Goal: Information Seeking & Learning: Understand process/instructions

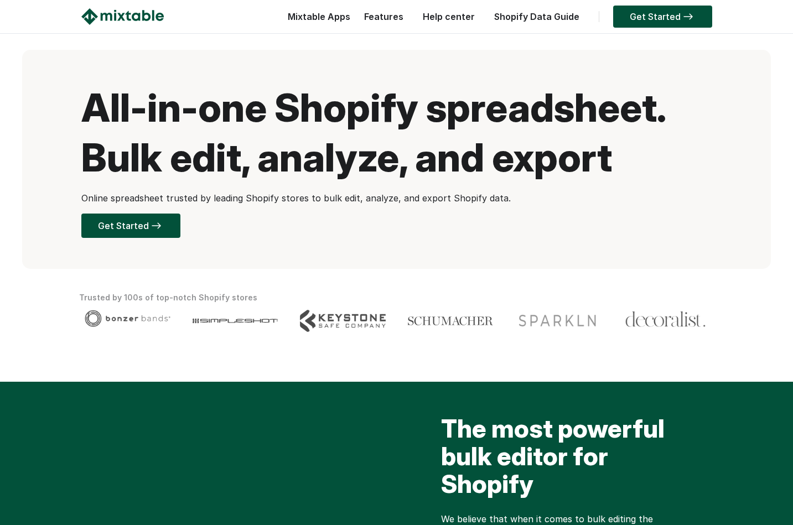
click at [452, 17] on link "Help center" at bounding box center [448, 16] width 63 height 11
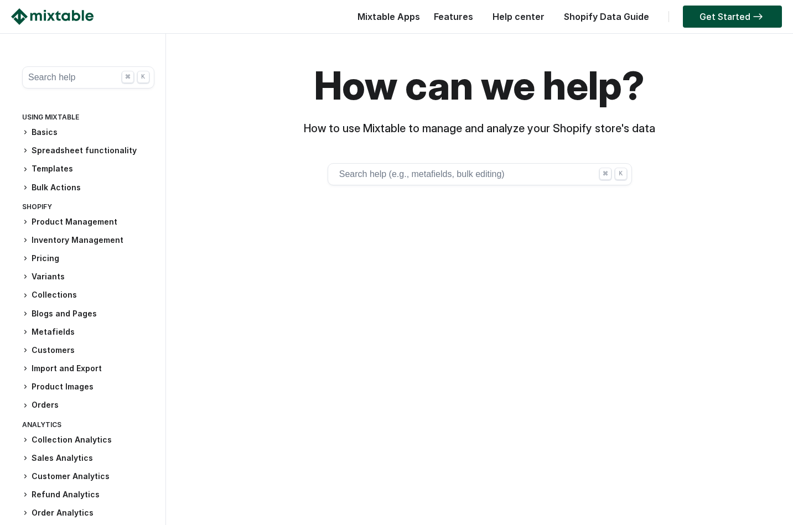
click at [346, 174] on button "Search help (e.g., metafields, bulk editing) ⌘ K" at bounding box center [480, 174] width 304 height 22
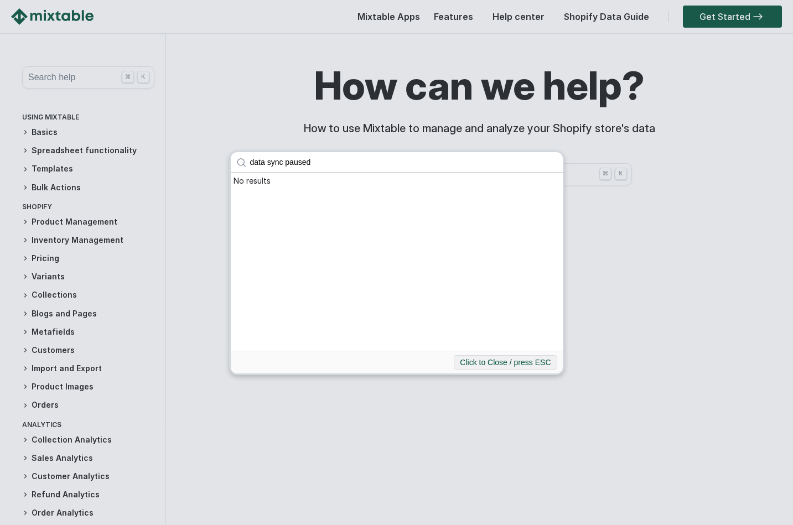
click button "submit" at bounding box center [0, 0] width 0 height 0
drag, startPoint x: 315, startPoint y: 164, endPoint x: 284, endPoint y: 163, distance: 31.0
click at [284, 163] on input "data sync paused" at bounding box center [404, 162] width 318 height 20
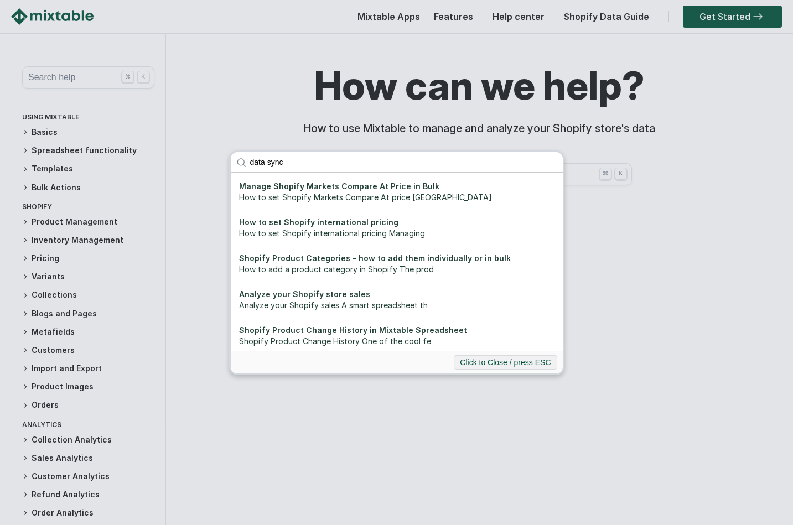
type input "data sync"
click button "submit" at bounding box center [0, 0] width 0 height 0
click at [64, 314] on div "data sync Manage Shopify Markets Compare At Price in Bulk How to set Shopify Ma…" at bounding box center [396, 262] width 793 height 525
click at [27, 314] on div "data sync Manage Shopify Markets Compare At Price in Bulk How to set Shopify Ma…" at bounding box center [396, 262] width 793 height 525
click at [484, 366] on button "Click to Close / press ESC" at bounding box center [505, 362] width 103 height 14
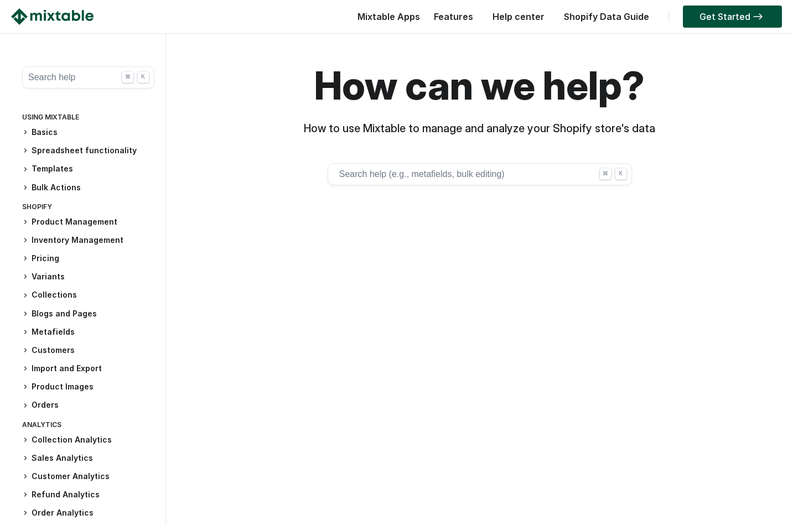
click at [27, 314] on icon at bounding box center [25, 313] width 7 height 7
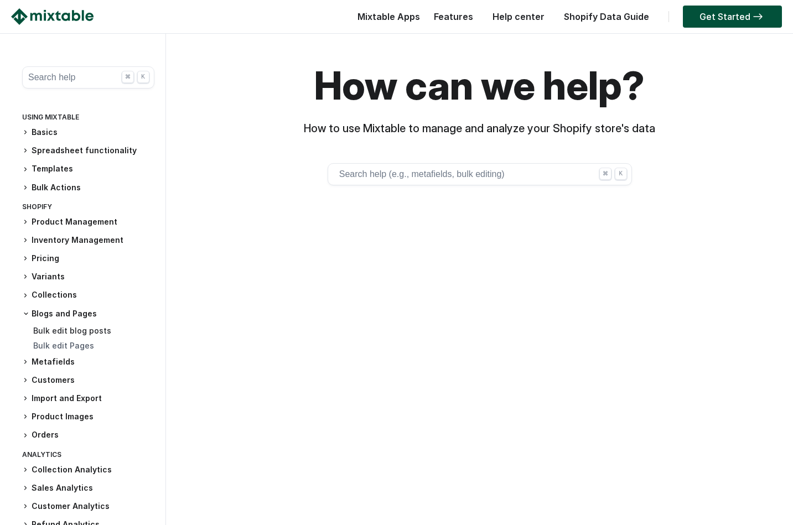
click at [56, 326] on link "Bulk edit blog posts" at bounding box center [72, 330] width 78 height 9
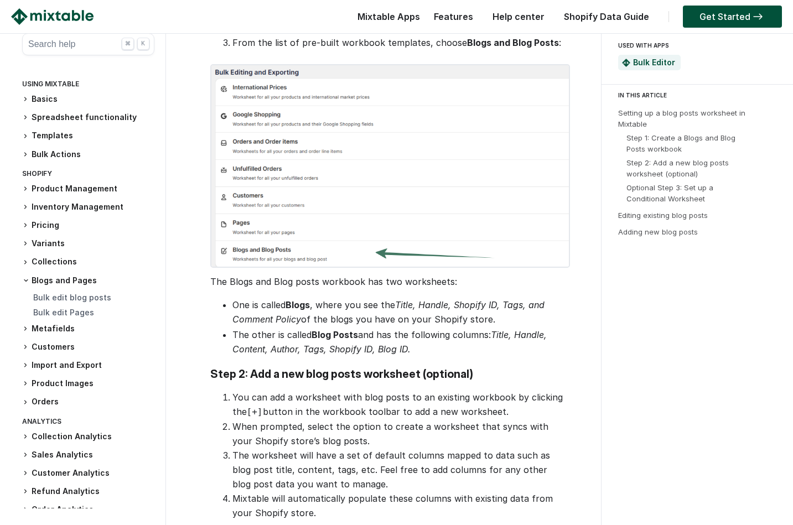
scroll to position [516, 0]
